Goal: Task Accomplishment & Management: Manage account settings

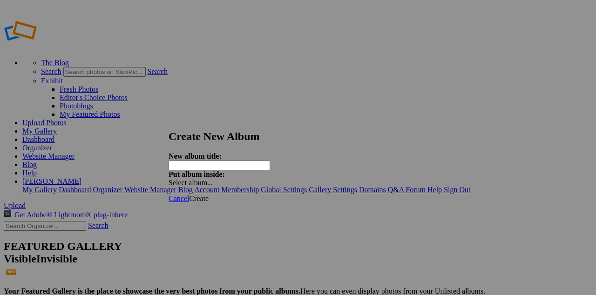
click at [208, 161] on input "text" at bounding box center [220, 166] width 102 height 10
type input "Portraiture"
click at [169, 179] on span at bounding box center [169, 183] width 0 height 8
click at [225, 170] on strong "Put album inside:" at bounding box center [197, 174] width 56 height 8
click at [209, 195] on span "Create" at bounding box center [199, 199] width 20 height 8
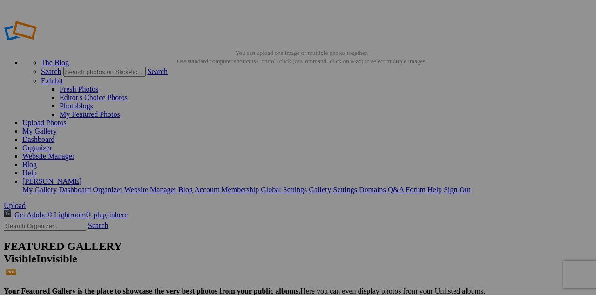
drag, startPoint x: 230, startPoint y: 97, endPoint x: 176, endPoint y: 95, distance: 54.5
type input "RL"
type input "RL 5"
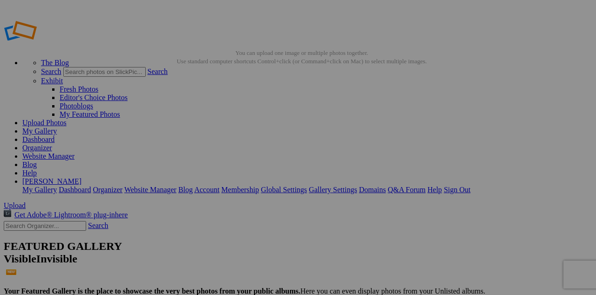
type input "RL 5"
type input "RL 5 1"
type input "RL 5 09 201"
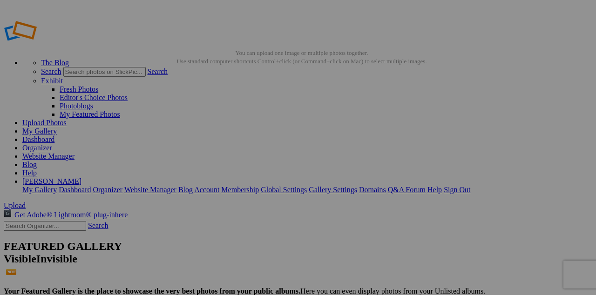
type input "RL 5 09 20"
type input "RL 5 09 2017"
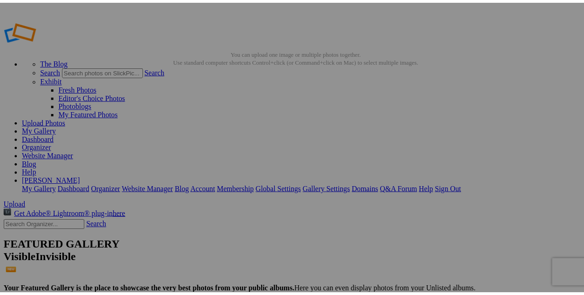
scroll to position [0, 0]
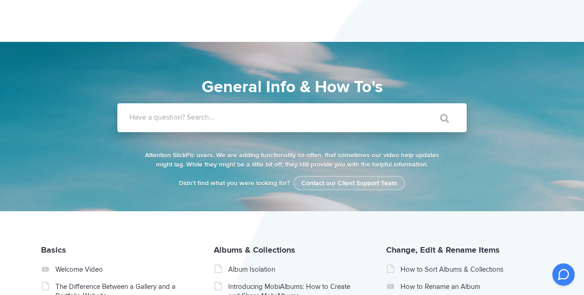
click at [147, 121] on label "Have a question? Search..." at bounding box center [303, 117] width 349 height 9
click at [147, 121] on input "Have a question? Search..." at bounding box center [272, 117] width 311 height 29
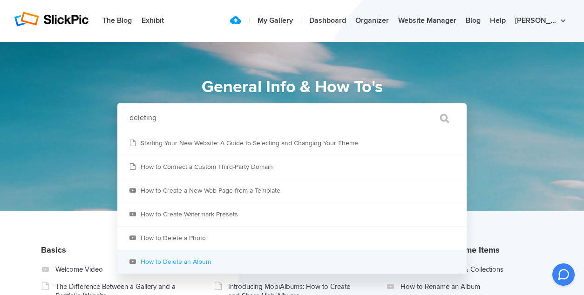
type input "deleting"
click at [145, 262] on link "How to Delete an Album" at bounding box center [291, 262] width 349 height 23
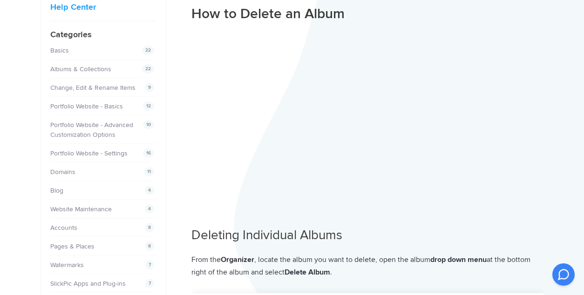
scroll to position [124, 0]
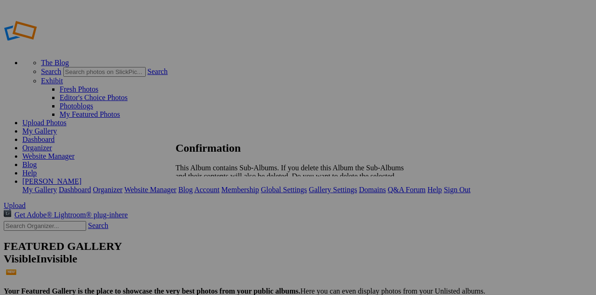
click at [408, 197] on div "Cancel Yes" at bounding box center [292, 201] width 233 height 8
click at [207, 197] on span "Yes" at bounding box center [201, 201] width 11 height 8
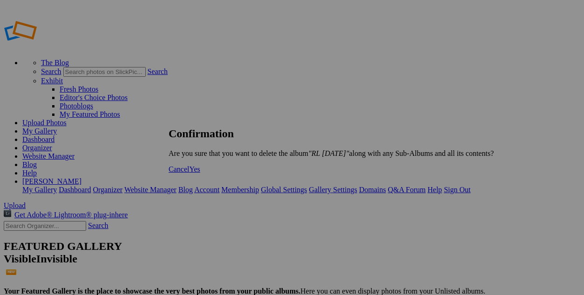
click at [200, 173] on span "Yes" at bounding box center [194, 169] width 11 height 8
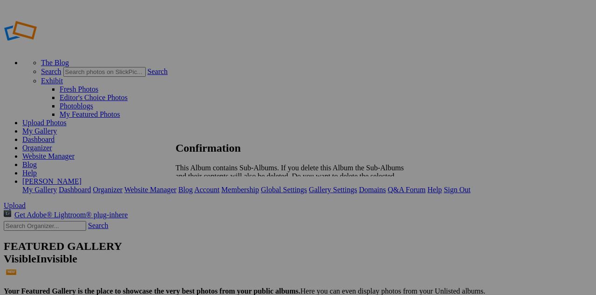
click at [207, 197] on span "Yes" at bounding box center [201, 201] width 11 height 8
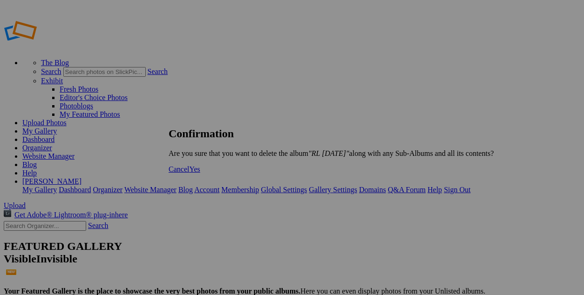
click at [200, 173] on span "Yes" at bounding box center [194, 169] width 11 height 8
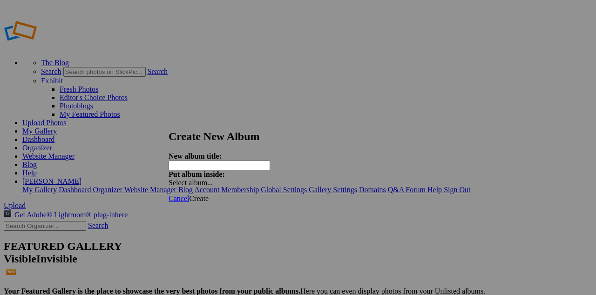
click at [204, 161] on input "text" at bounding box center [220, 166] width 102 height 10
click at [169, 179] on span at bounding box center [169, 183] width 0 height 8
click at [216, 161] on input "Portraits RL" at bounding box center [220, 166] width 102 height 10
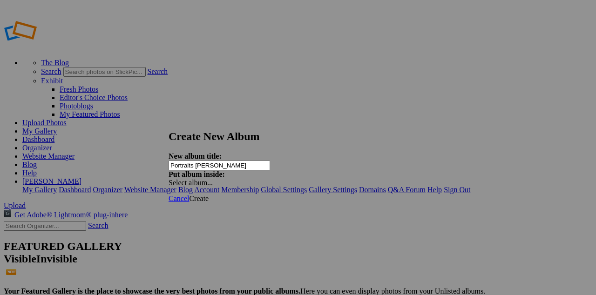
click at [225, 161] on input "Portraits [PERSON_NAME]" at bounding box center [220, 166] width 102 height 10
type input "Portraits [PERSON_NAME] [DATE]"
click at [209, 195] on span "Create" at bounding box center [199, 199] width 20 height 8
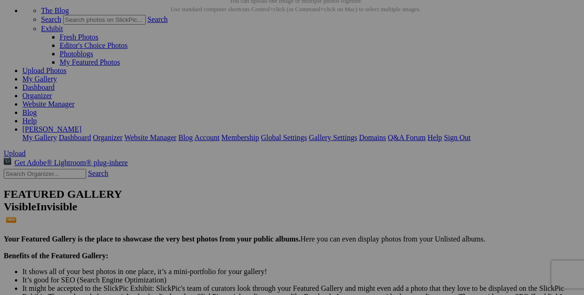
scroll to position [57, 0]
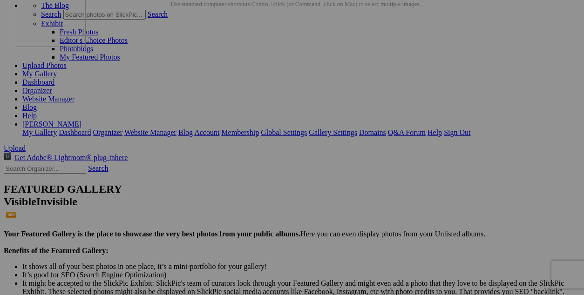
drag, startPoint x: 264, startPoint y: 223, endPoint x: 150, endPoint y: 62, distance: 196.4
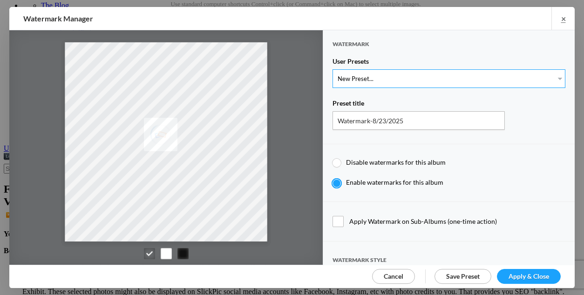
click at [333, 69] on select "New Preset..." at bounding box center [449, 78] width 233 height 19
click at [547, 75] on select "New Preset..." at bounding box center [449, 78] width 233 height 19
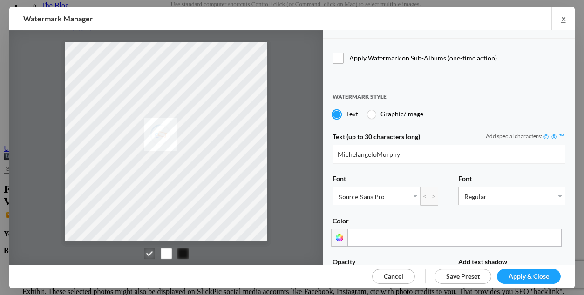
scroll to position [169, 0]
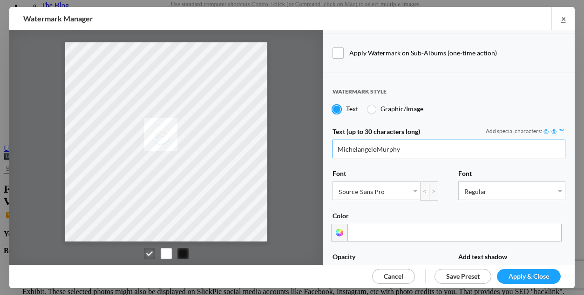
click at [374, 145] on input "MichelangeloMurphy" at bounding box center [449, 149] width 233 height 19
type input "Michelangelo Murphy"
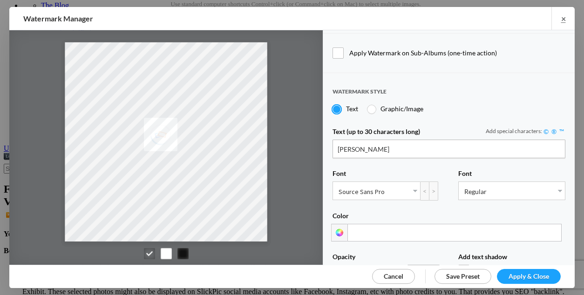
click at [410, 187] on link "Source Sans Pro" at bounding box center [376, 191] width 87 height 18
click at [549, 190] on link "Regular" at bounding box center [512, 191] width 106 height 18
click at [557, 188] on div "Text (up to 30 characters long) Add special characters: © ® ™ Michelangelo Murp…" at bounding box center [448, 206] width 251 height 177
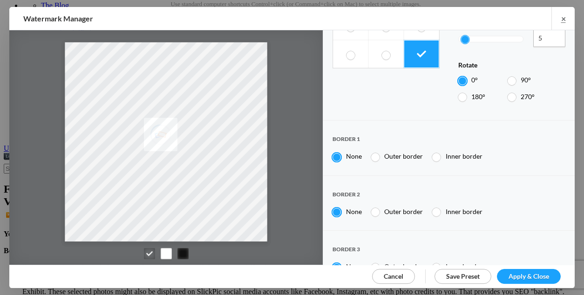
scroll to position [616, 0]
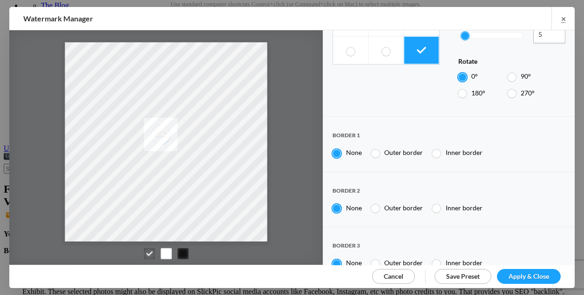
click at [470, 276] on span "Save Preset" at bounding box center [463, 276] width 34 height 8
radio input "false"
select select
click at [531, 276] on span "Apply & Close" at bounding box center [529, 276] width 41 height 8
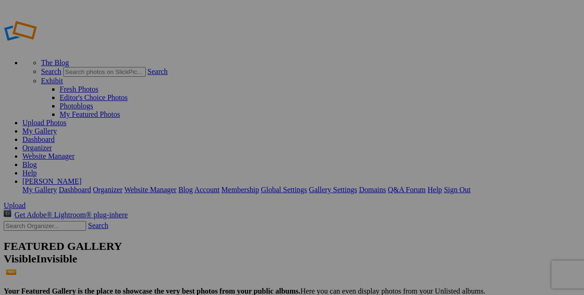
scroll to position [57, 0]
